Goal: Task Accomplishment & Management: Use online tool/utility

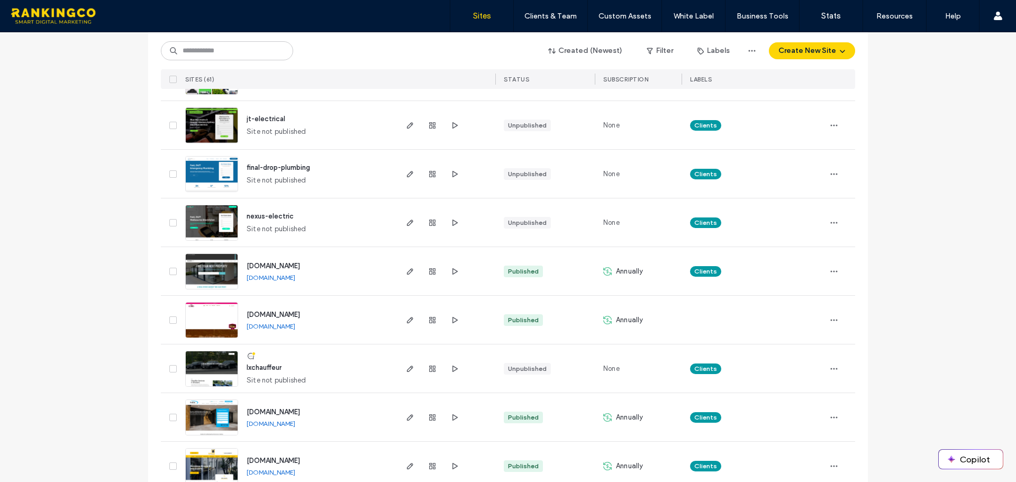
scroll to position [1667, 0]
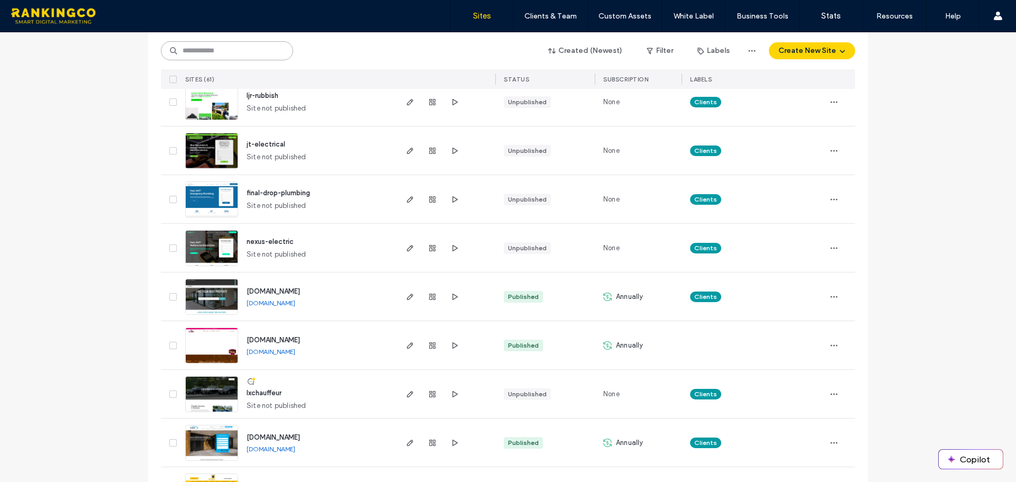
click at [206, 42] on input at bounding box center [227, 50] width 132 height 19
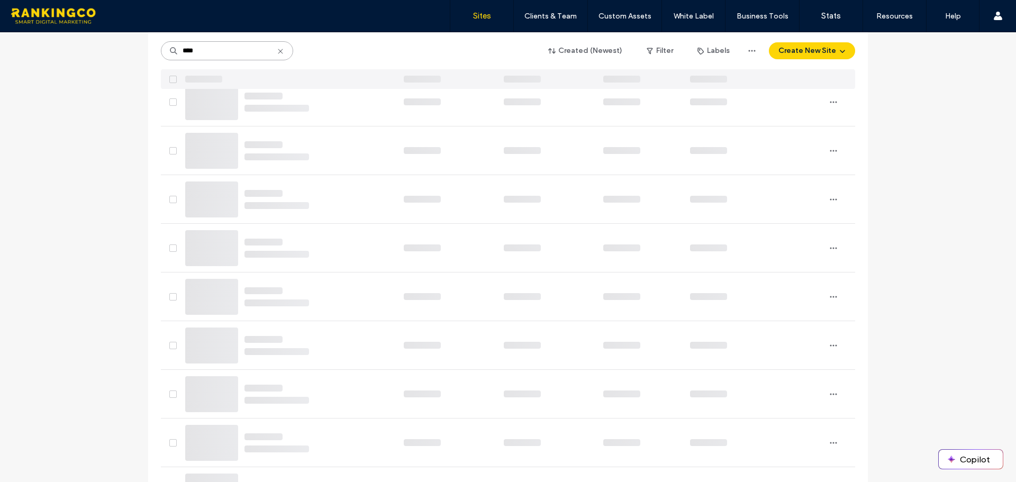
scroll to position [0, 0]
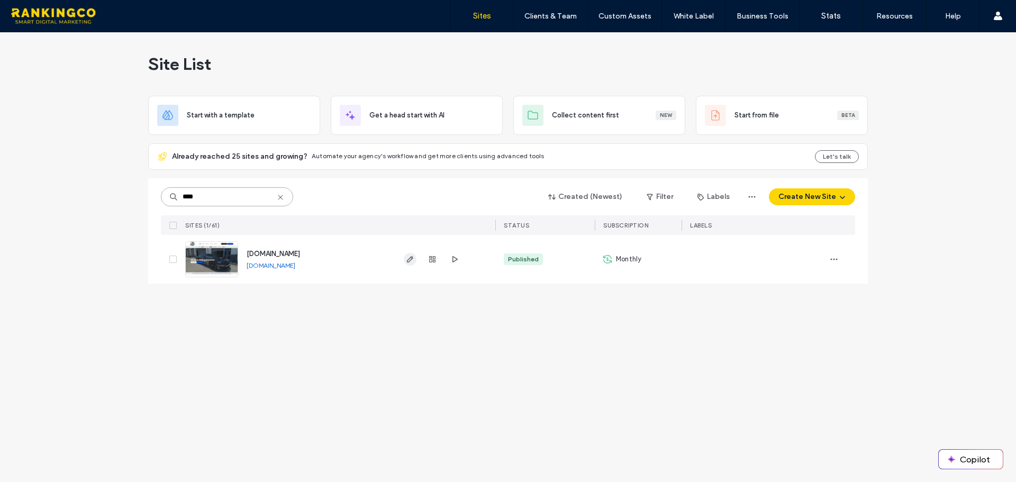
type input "****"
click at [411, 264] on span "button" at bounding box center [410, 259] width 13 height 13
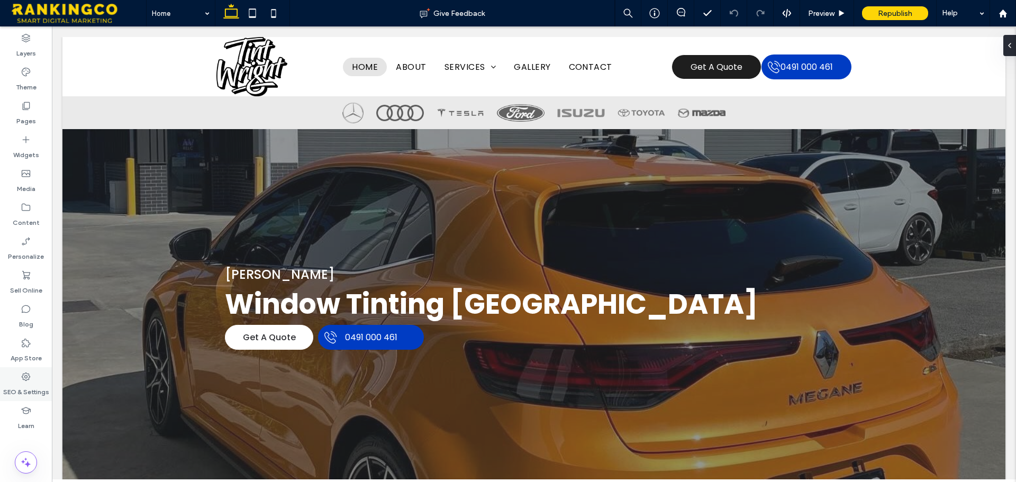
click at [26, 382] on label "SEO & Settings" at bounding box center [26, 389] width 46 height 15
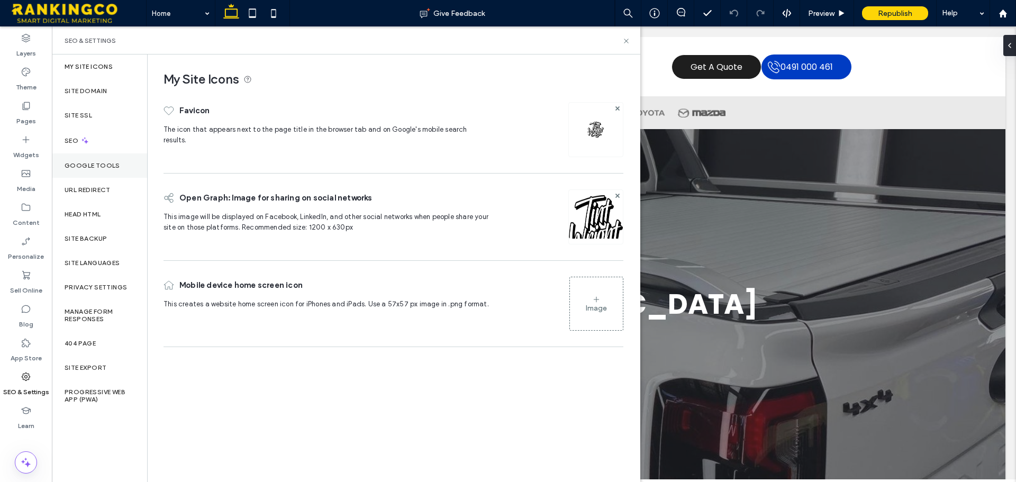
click at [91, 166] on label "Google Tools" at bounding box center [93, 165] width 56 height 7
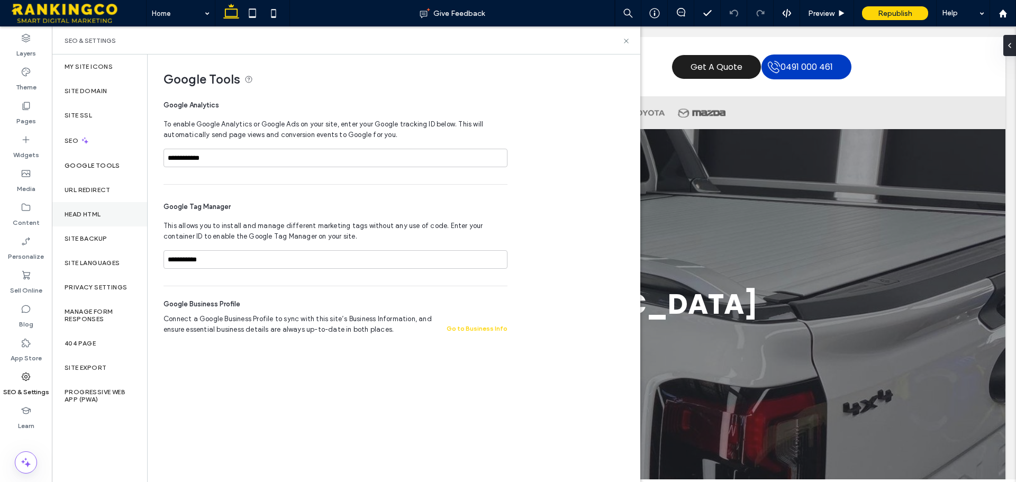
click at [87, 217] on label "Head HTML" at bounding box center [83, 214] width 37 height 7
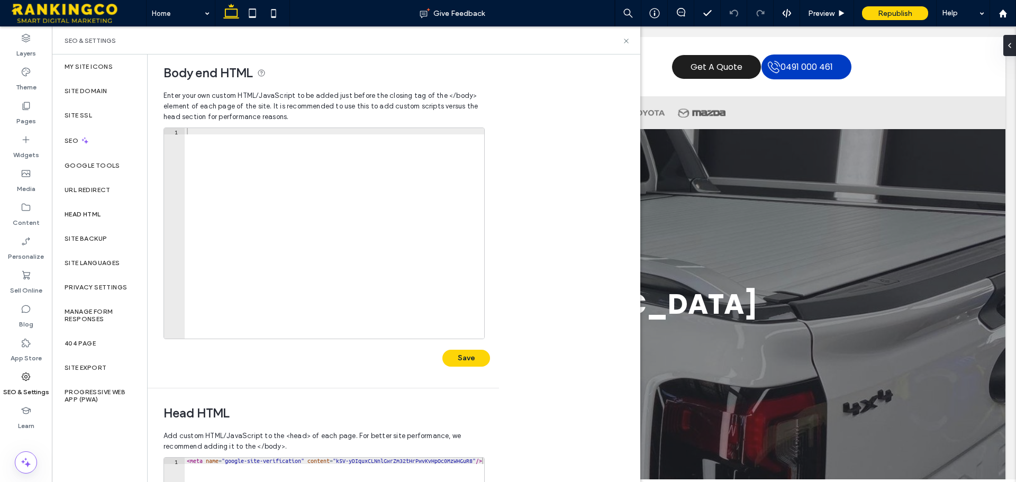
scroll to position [46, 0]
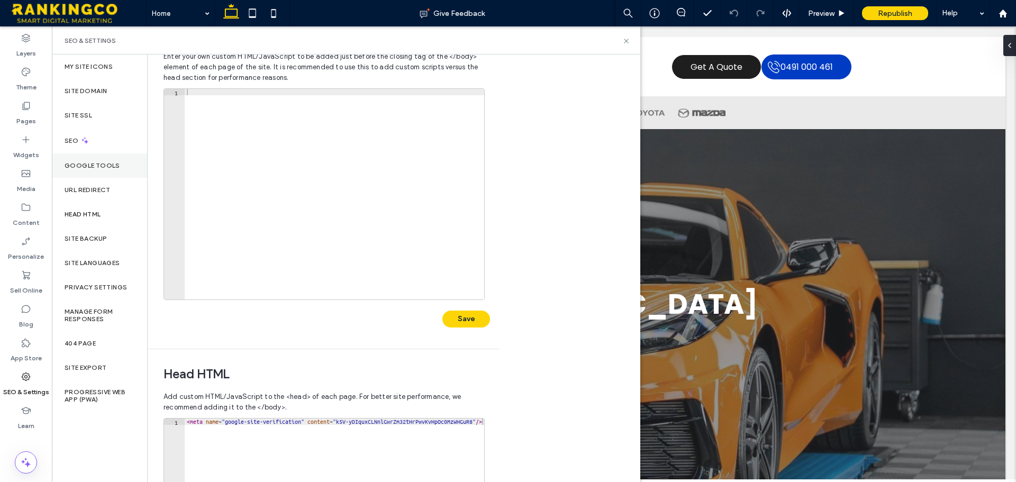
click at [85, 168] on label "Google Tools" at bounding box center [93, 165] width 56 height 7
